Goal: Task Accomplishment & Management: Complete application form

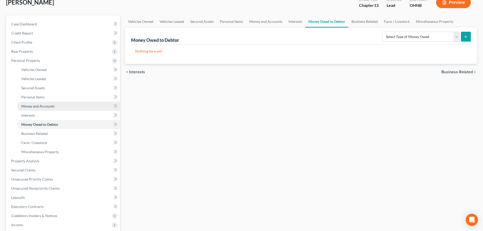
scroll to position [76, 0]
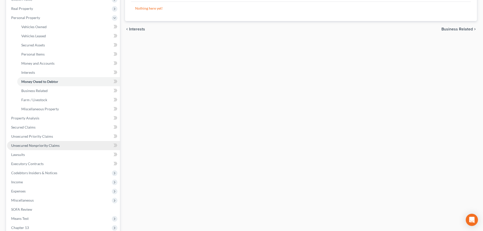
click at [59, 144] on link "Unsecured Nonpriority Claims" at bounding box center [63, 145] width 113 height 9
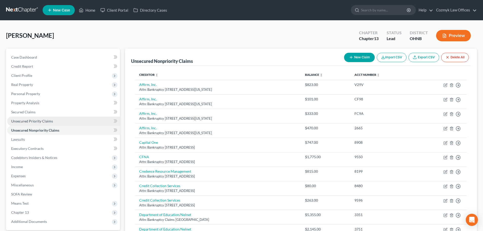
click at [48, 122] on span "Unsecured Priority Claims" at bounding box center [32, 121] width 42 height 4
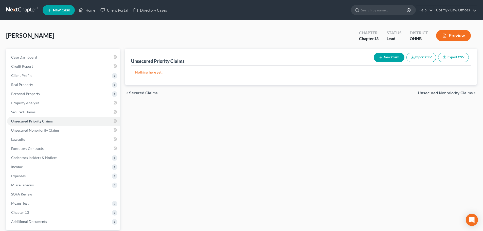
click at [391, 60] on button "New Claim" at bounding box center [389, 57] width 31 height 9
select select "0"
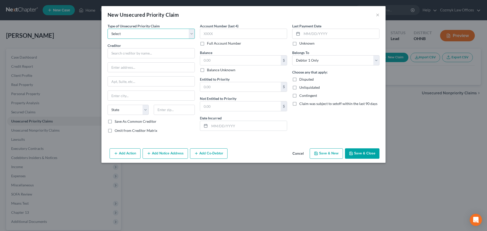
click at [129, 34] on select "Select Taxes & Other Government Units Domestic Support Obligations Extensions o…" at bounding box center [151, 34] width 87 height 10
select select "0"
click at [108, 29] on select "Select Taxes & Other Government Units Domestic Support Obligations Extensions o…" at bounding box center [151, 34] width 87 height 10
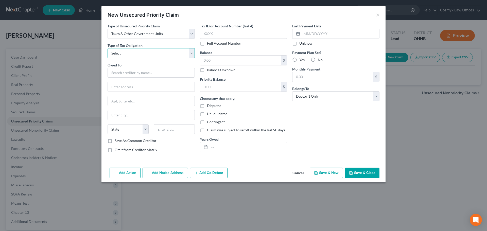
click at [128, 51] on select "Select Federal City State Franchise Tax Board Other" at bounding box center [151, 53] width 87 height 10
click at [127, 55] on select "Select Federal City State Franchise Tax Board Other" at bounding box center [151, 53] width 87 height 10
select select "0"
click at [108, 48] on select "Select Federal City State Franchise Tax Board Other" at bounding box center [151, 53] width 87 height 10
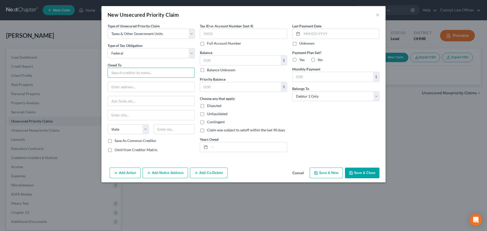
click at [124, 73] on input "text" at bounding box center [151, 73] width 87 height 10
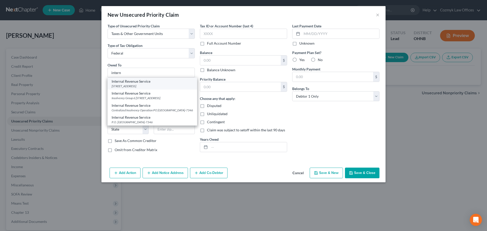
click at [127, 88] on div "[STREET_ADDRESS]" at bounding box center [152, 86] width 81 height 4
type input "Internal Revenue Service"
type input "PO Box 7346"
type input "[GEOGRAPHIC_DATA]"
select select "39"
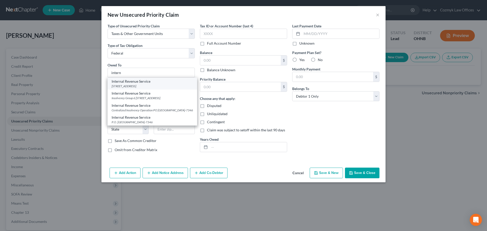
type input "19101"
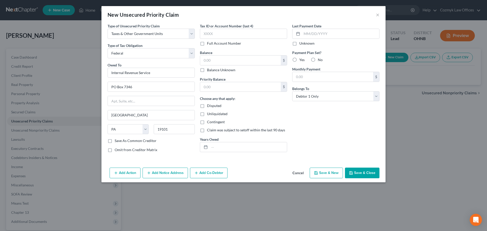
click at [160, 175] on button "Add Notice Address" at bounding box center [165, 173] width 45 height 11
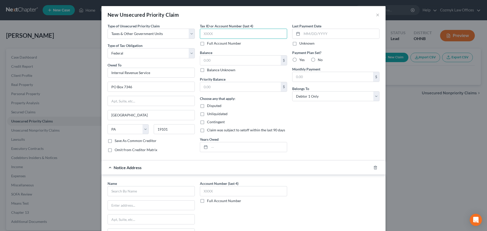
click at [212, 34] on input "text" at bounding box center [243, 34] width 87 height 10
type input "3848"
click at [215, 195] on input "text" at bounding box center [243, 191] width 87 height 10
type input "3848"
click at [165, 191] on input "text" at bounding box center [151, 191] width 87 height 10
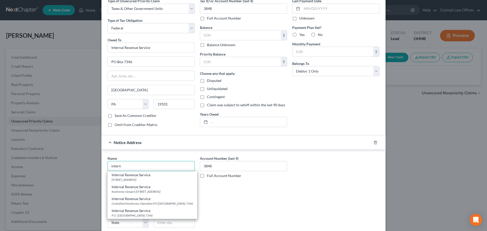
scroll to position [25, 0]
click at [167, 187] on div "Internal Revenue Service" at bounding box center [152, 186] width 81 height 5
type input "Internal Revenue Service"
type input "Insolvency Group 6"
type input "[STREET_ADDRESS]"
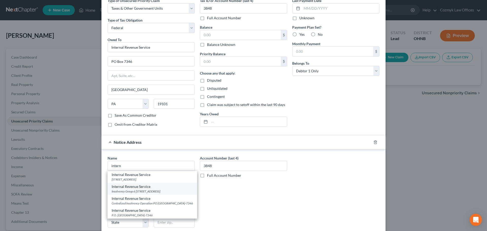
type input "[GEOGRAPHIC_DATA]"
select select "36"
type input "44199"
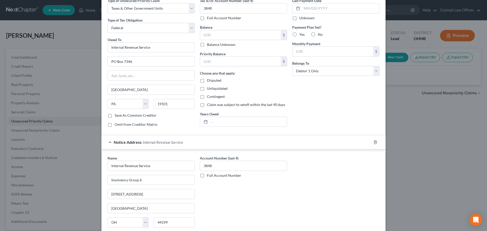
click at [271, 142] on div "Notice Address Internal Revenue Service" at bounding box center [236, 141] width 270 height 13
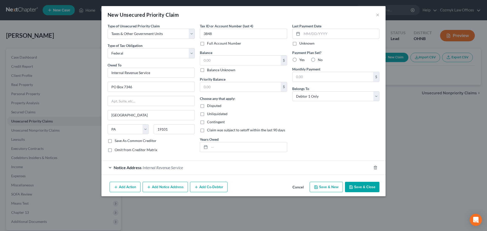
scroll to position [0, 0]
click at [170, 190] on button "Add Notice Address" at bounding box center [165, 187] width 45 height 11
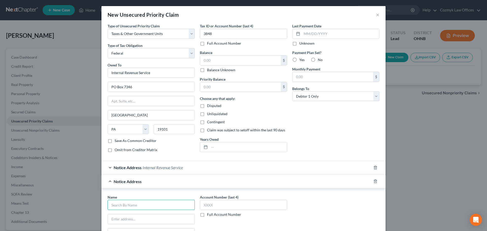
click at [128, 204] on input "text" at bounding box center [151, 205] width 87 height 10
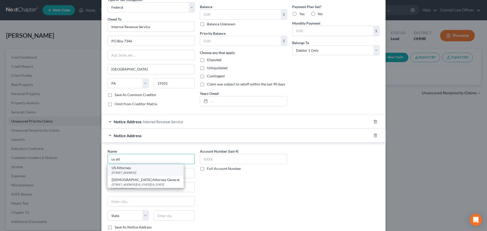
scroll to position [51, 0]
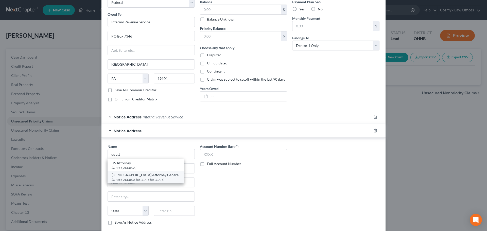
click at [138, 177] on div "[DEMOGRAPHIC_DATA] Attorney General" at bounding box center [146, 175] width 68 height 5
type input "[DEMOGRAPHIC_DATA] Attorney General"
type input "[STREET_ADDRESS][US_STATE]"
type input "[US_STATE]"
select select "8"
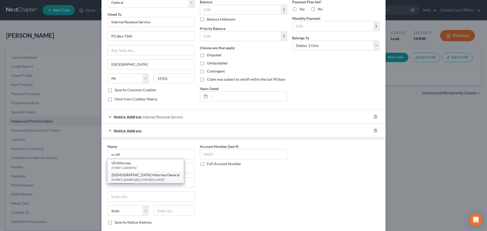
type input "20530"
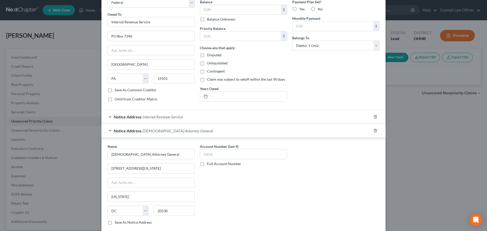
click at [176, 126] on div "Notice Address [DEMOGRAPHIC_DATA] Attorney General" at bounding box center [236, 130] width 270 height 13
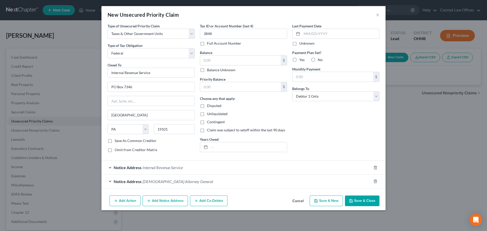
scroll to position [0, 0]
click at [165, 199] on button "Add Notice Address" at bounding box center [165, 201] width 45 height 11
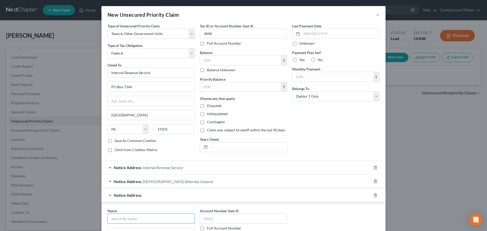
click at [129, 217] on input "text" at bounding box center [151, 219] width 87 height 10
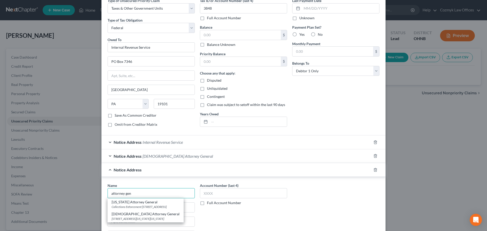
scroll to position [51, 0]
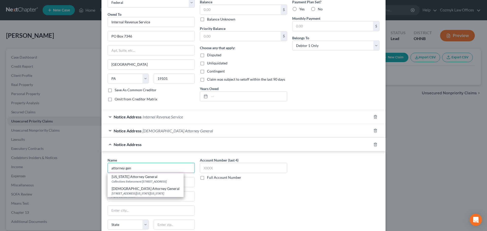
drag, startPoint x: 133, startPoint y: 167, endPoint x: 88, endPoint y: 166, distance: 44.7
click at [88, 166] on div "New Unsecured Priority Claim × Type of Unsecured Priority Claim * Select Taxes …" at bounding box center [243, 115] width 487 height 231
click at [127, 175] on div "US Attorney" at bounding box center [146, 176] width 68 height 5
type input "US Attorney"
type input "[STREET_ADDRESS]"
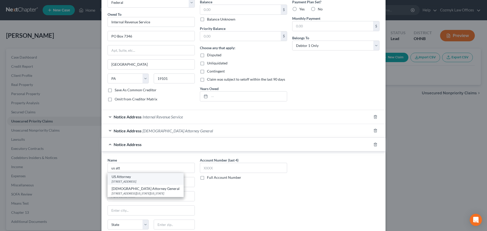
type input "[GEOGRAPHIC_DATA]"
select select "36"
type input "44113"
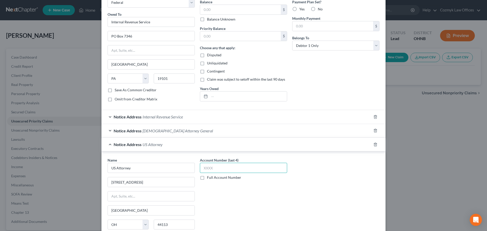
click at [211, 169] on input "text" at bounding box center [243, 168] width 87 height 10
type input "4"
type input "8"
type input "3848"
click at [250, 100] on input "text" at bounding box center [248, 97] width 77 height 10
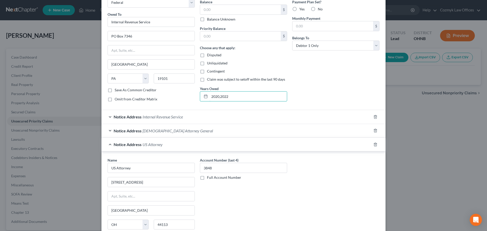
type input "2020,2022"
drag, startPoint x: 205, startPoint y: 144, endPoint x: 202, endPoint y: 134, distance: 10.5
click at [205, 144] on div "Notice Address US Attorney" at bounding box center [236, 144] width 270 height 13
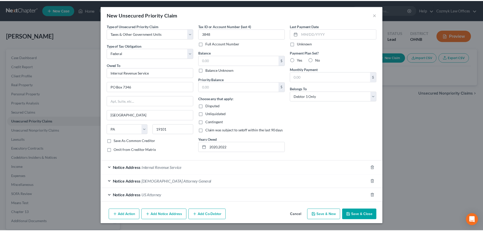
scroll to position [0, 0]
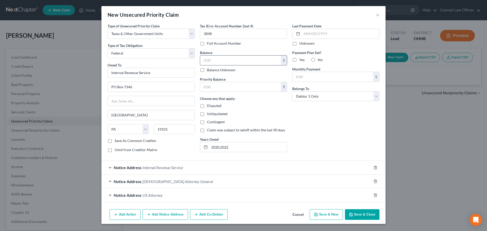
click at [214, 60] on input "text" at bounding box center [240, 61] width 81 height 10
type input "5,613.63"
click at [363, 217] on button "Save & Close" at bounding box center [362, 214] width 35 height 11
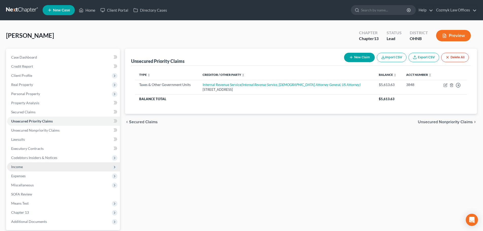
click at [41, 167] on span "Income" at bounding box center [63, 166] width 113 height 9
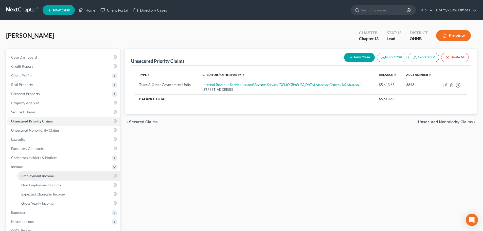
click at [43, 177] on span "Employment Income" at bounding box center [37, 176] width 32 height 4
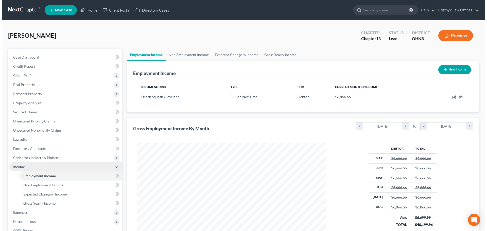
scroll to position [95, 199]
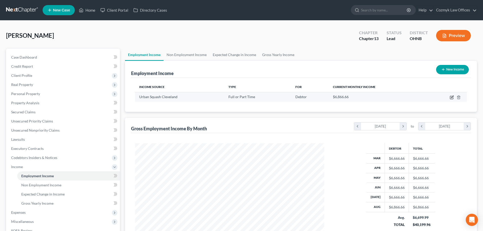
click at [453, 98] on icon "button" at bounding box center [452, 97] width 4 height 4
select select "0"
select select "36"
select select "1"
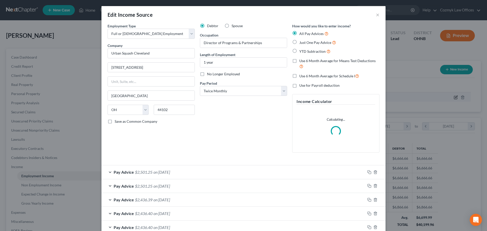
scroll to position [95, 201]
click at [189, 174] on div "Pay Advice $2,501.25 on [DATE]" at bounding box center [233, 171] width 264 height 13
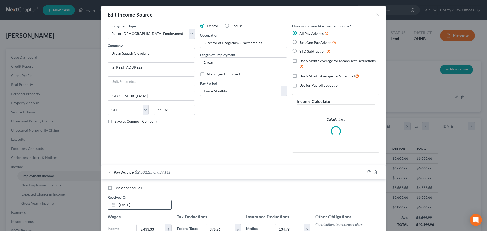
click at [125, 204] on input "[DATE]" at bounding box center [144, 205] width 54 height 10
type input "[DATE]"
click at [214, 169] on div "Pay Advice $2,501.25 on [DATE]" at bounding box center [233, 171] width 264 height 13
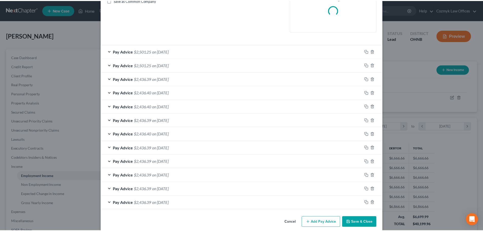
scroll to position [128, 0]
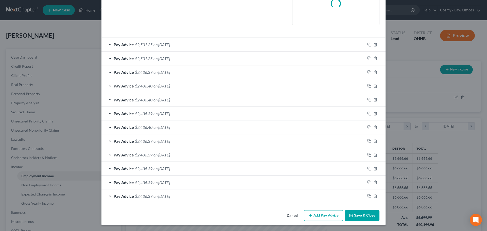
click at [356, 219] on button "Save & Close" at bounding box center [362, 215] width 35 height 11
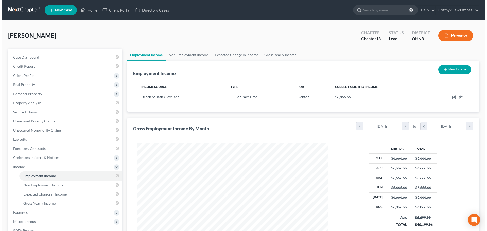
scroll to position [253632, 253528]
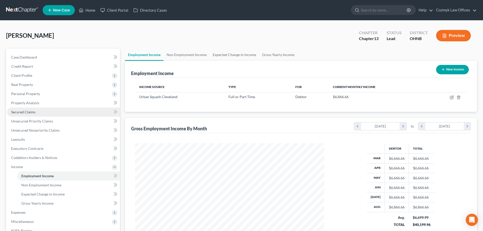
click at [45, 110] on link "Secured Claims" at bounding box center [63, 112] width 113 height 9
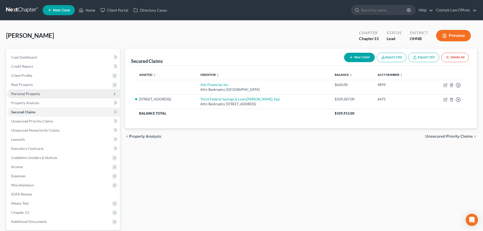
click at [39, 97] on span "Personal Property" at bounding box center [63, 93] width 113 height 9
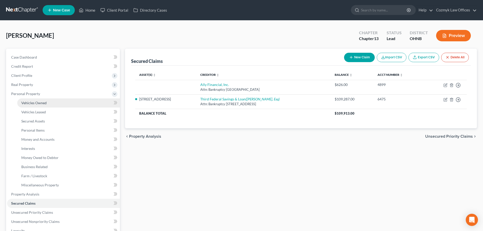
click at [38, 101] on span "Vehicles Owned" at bounding box center [33, 103] width 25 height 4
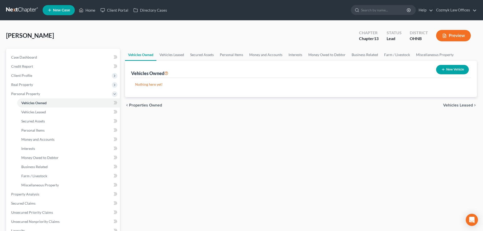
click at [454, 69] on button "New Vehicle" at bounding box center [452, 69] width 33 height 9
select select "0"
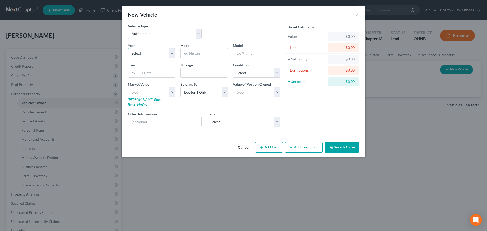
click at [150, 51] on select "Select 2026 2025 2024 2023 2022 2021 2020 2019 2018 2017 2016 2015 2014 2013 20…" at bounding box center [151, 53] width 47 height 10
select select "9"
click at [128, 48] on select "Select 2026 2025 2024 2023 2022 2021 2020 2019 2018 2017 2016 2015 2014 2013 20…" at bounding box center [151, 53] width 47 height 10
type input "Honda"
type input "HRV"
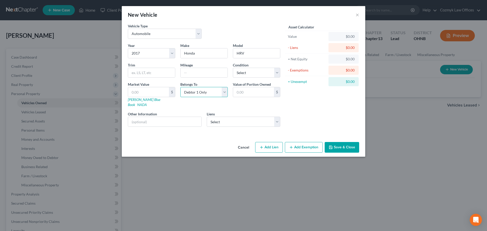
click at [195, 92] on select "Select Debtor 1 Only Debtor 2 Only Debtor 1 And Debtor 2 Only At Least One Of T…" at bounding box center [203, 92] width 47 height 10
select select "3"
click at [180, 87] on select "Select Debtor 1 Only Debtor 2 Only Debtor 1 And Debtor 2 Only At Least One Of T…" at bounding box center [203, 92] width 47 height 10
click at [248, 117] on select "Select Ally Financial, Inc. - $626.00" at bounding box center [244, 122] width 74 height 10
select select "24"
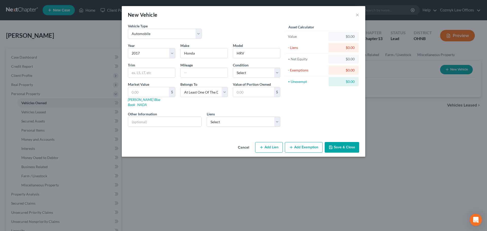
select select "3"
select select "0"
select select "4"
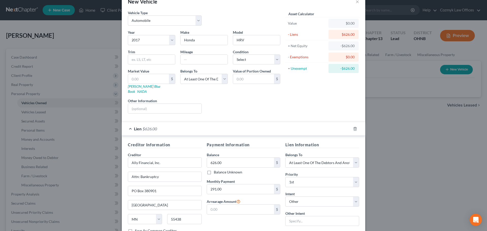
scroll to position [46, 0]
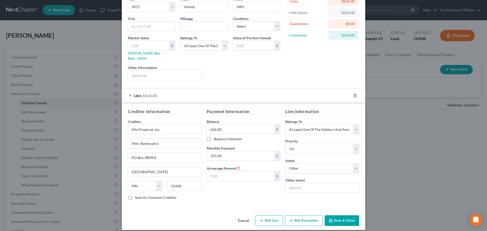
click at [174, 90] on div "Lien $626.00" at bounding box center [236, 95] width 229 height 13
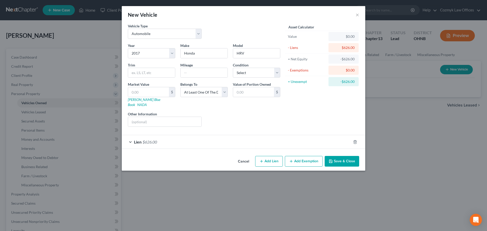
scroll to position [0, 0]
click at [164, 117] on input "text" at bounding box center [164, 122] width 73 height 10
type input "[PERSON_NAME]'s fiancée pays for vehicle"
click at [160, 93] on input "text" at bounding box center [148, 92] width 41 height 10
type input "7"
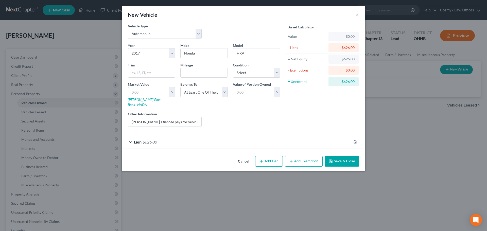
type input "7.00"
type input "74"
type input "74.00"
type input "742"
type input "742.00"
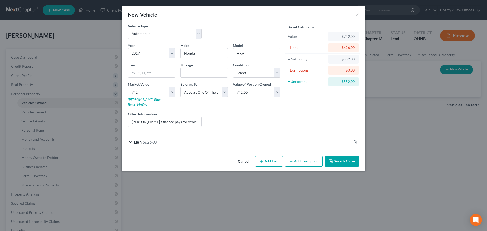
type input "7424"
type input "7,424.00"
type input "7,4240"
type input "74,240.00"
type input "7,240"
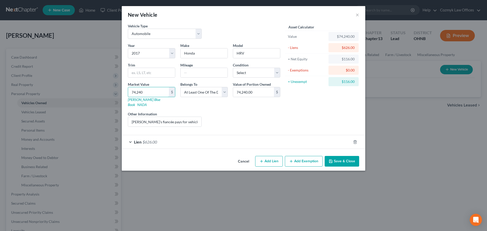
type input "7,240.00"
type input "7,240"
click at [307, 156] on button "Add Exemption" at bounding box center [304, 161] width 38 height 11
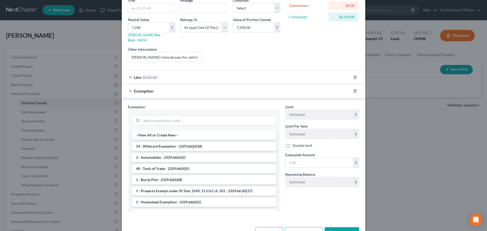
scroll to position [77, 0]
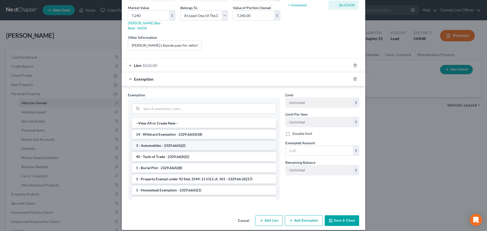
click at [188, 141] on li "3 - Automobiles - 2329.66(A)(2)" at bounding box center [204, 145] width 144 height 9
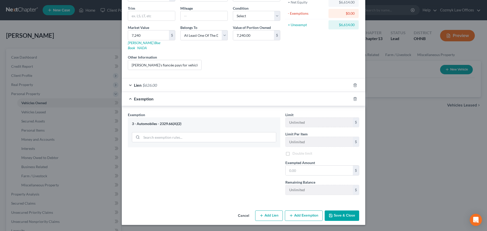
scroll to position [53, 0]
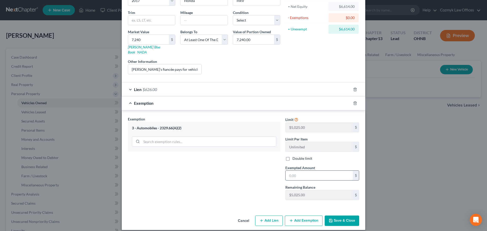
click at [326, 171] on input "text" at bounding box center [319, 176] width 67 height 10
type input "5,025"
click at [207, 97] on div "Exemption $5,025.00" at bounding box center [236, 102] width 229 height 13
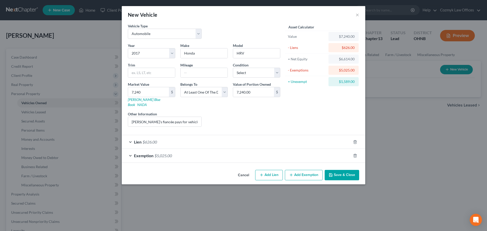
click at [307, 172] on button "Add Exemption" at bounding box center [304, 175] width 38 height 11
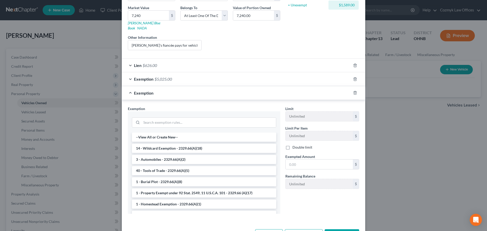
scroll to position [90, 0]
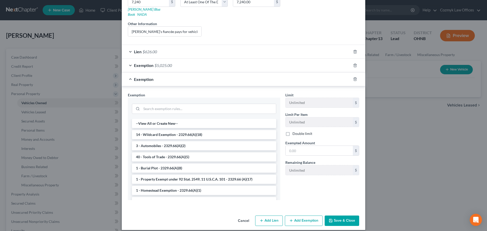
drag, startPoint x: 222, startPoint y: 128, endPoint x: 234, endPoint y: 129, distance: 11.7
click at [222, 130] on li "14 - Wildcard Exemption - 2329.66(A)(18)" at bounding box center [204, 134] width 144 height 9
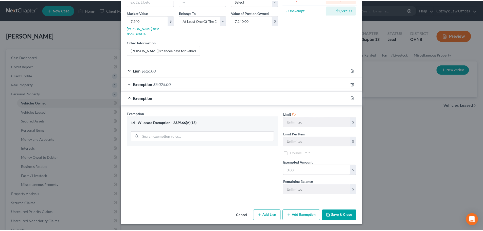
scroll to position [66, 0]
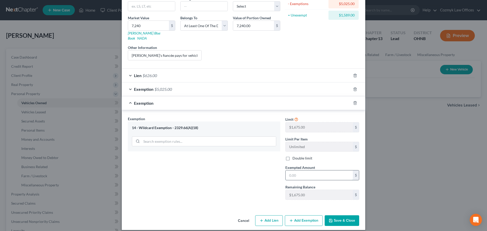
click at [325, 171] on input "text" at bounding box center [319, 176] width 67 height 10
type input "1,589"
click at [344, 217] on button "Save & Close" at bounding box center [342, 220] width 35 height 11
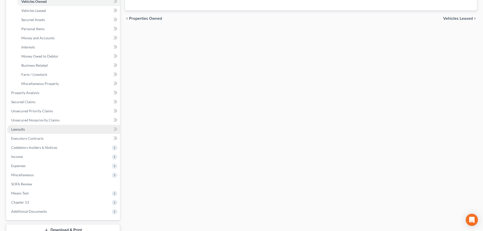
click at [64, 131] on link "Lawsuits" at bounding box center [63, 129] width 113 height 9
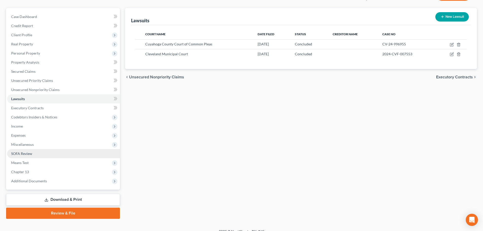
scroll to position [48, 0]
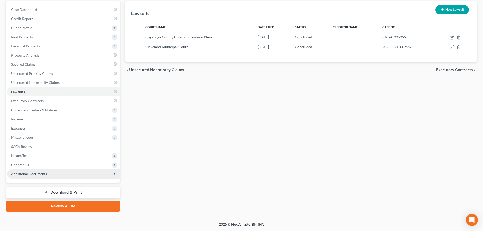
click at [40, 174] on span "Additional Documents" at bounding box center [29, 174] width 36 height 4
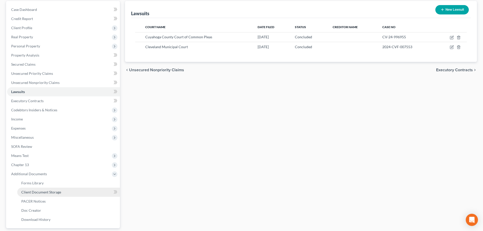
click at [44, 191] on span "Client Document Storage" at bounding box center [41, 192] width 40 height 4
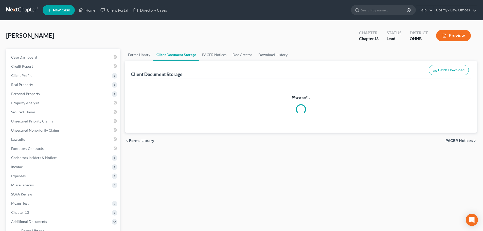
select select "5"
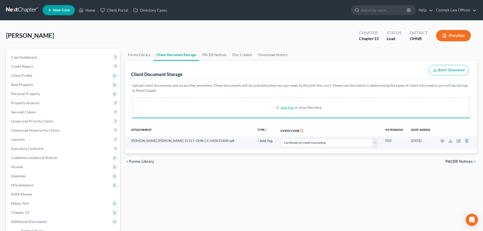
select select "5"
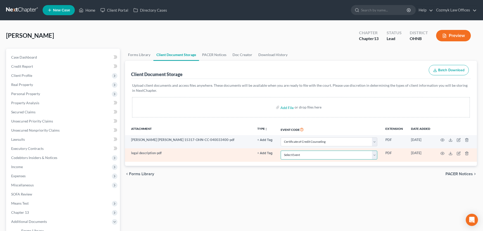
drag, startPoint x: 298, startPoint y: 154, endPoint x: 302, endPoint y: 151, distance: 4.2
click at [298, 154] on select "Select Event 20 Largest Unsecured Creditors Amended List of Creditors (Fee) Ame…" at bounding box center [329, 155] width 97 height 9
select select "22"
click at [281, 151] on select "Select Event 20 Largest Unsecured Creditors Amended List of Creditors (Fee) Ame…" at bounding box center [329, 155] width 97 height 9
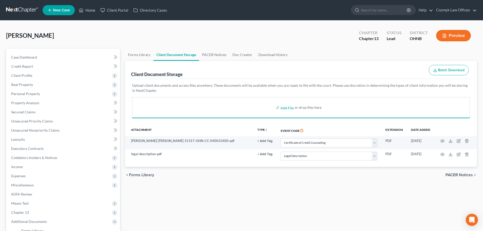
select select "5"
select select "22"
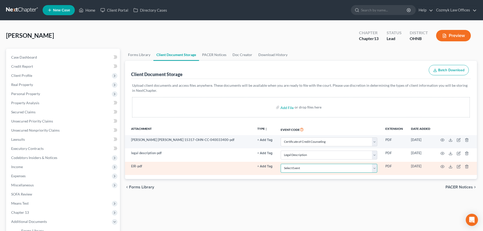
click at [306, 171] on select "Select Event 20 Largest Unsecured Creditors Amended List of Creditors (Fee) Ame…" at bounding box center [329, 168] width 97 height 9
select select "20"
click at [281, 164] on select "Select Event 20 Largest Unsecured Creditors Amended List of Creditors (Fee) Ame…" at bounding box center [329, 168] width 97 height 9
